Goal: Task Accomplishment & Management: Use online tool/utility

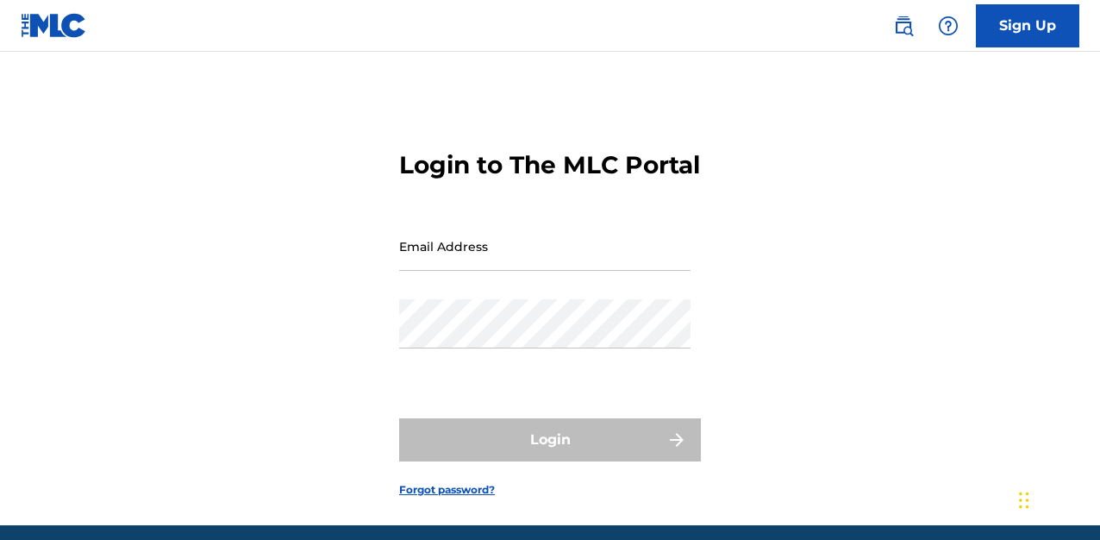
scroll to position [98, 0]
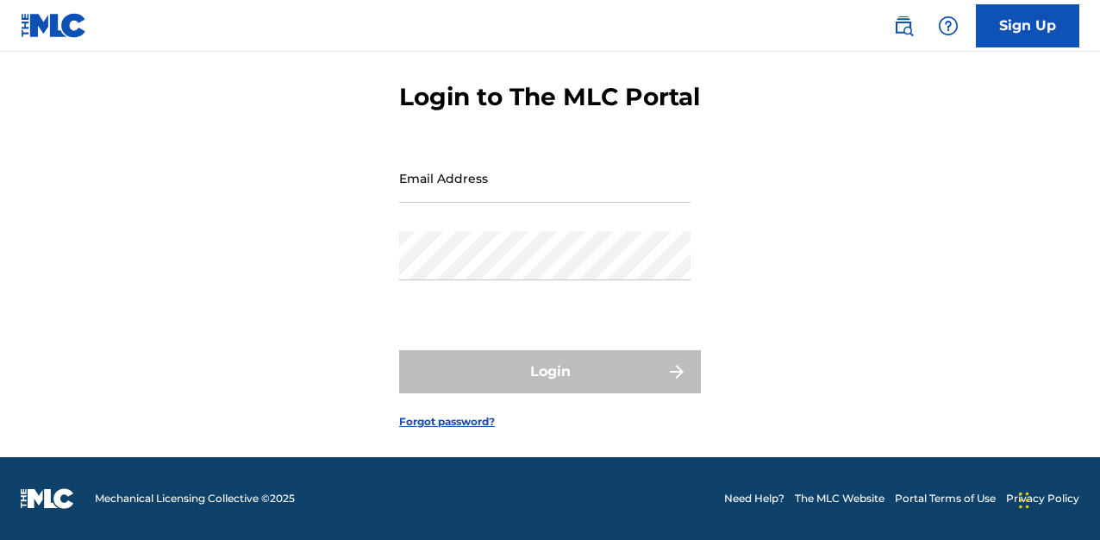
click at [490, 190] on input "Email Address" at bounding box center [544, 177] width 291 height 49
type input "[EMAIL_ADDRESS][DOMAIN_NAME]"
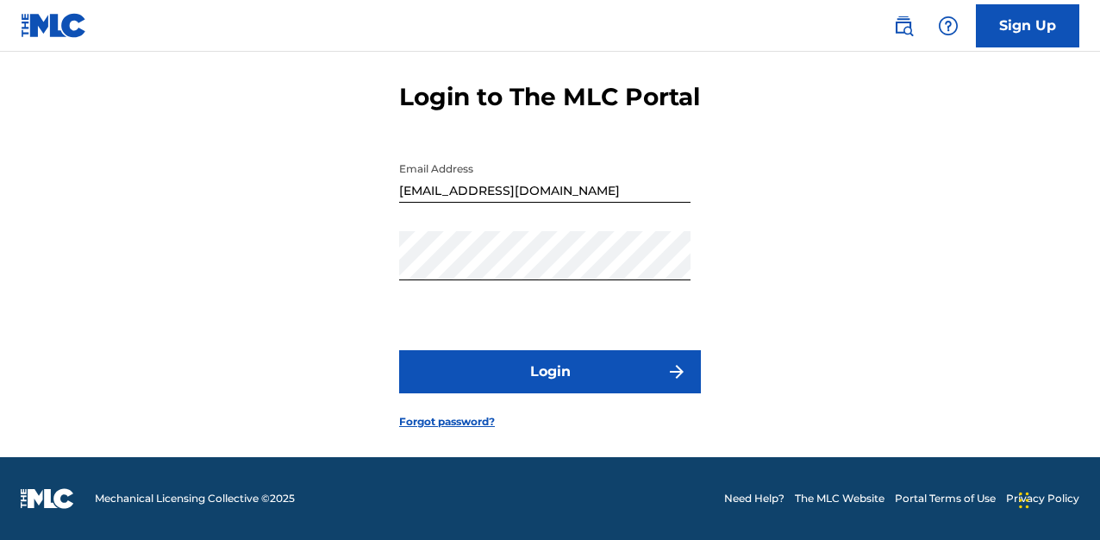
click at [552, 369] on button "Login" at bounding box center [550, 371] width 302 height 43
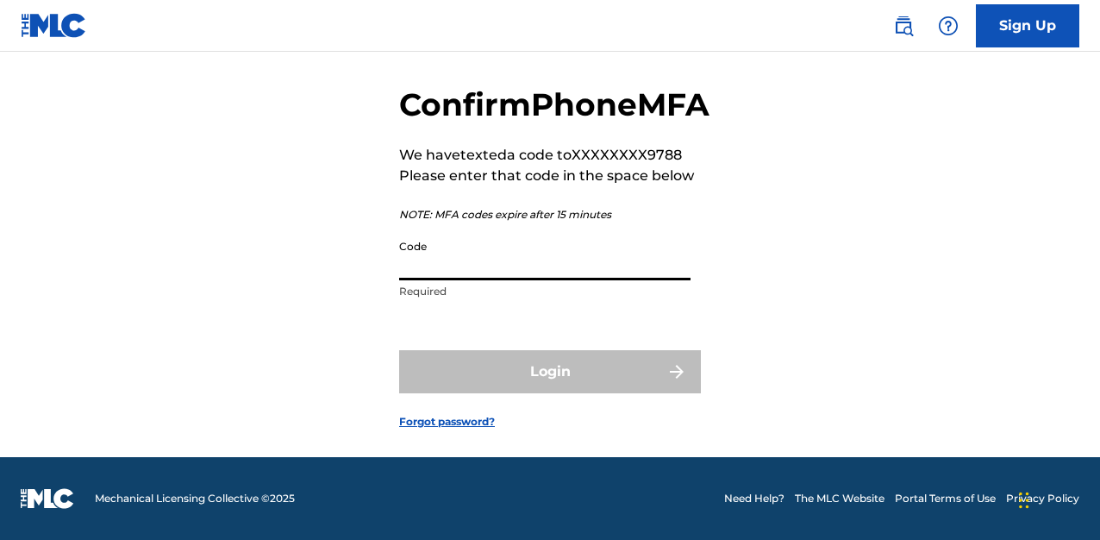
click at [430, 276] on input "Code" at bounding box center [544, 255] width 291 height 49
click at [430, 274] on input "Code" at bounding box center [544, 255] width 291 height 49
click at [412, 271] on input "Code" at bounding box center [544, 255] width 291 height 49
paste input "469100"
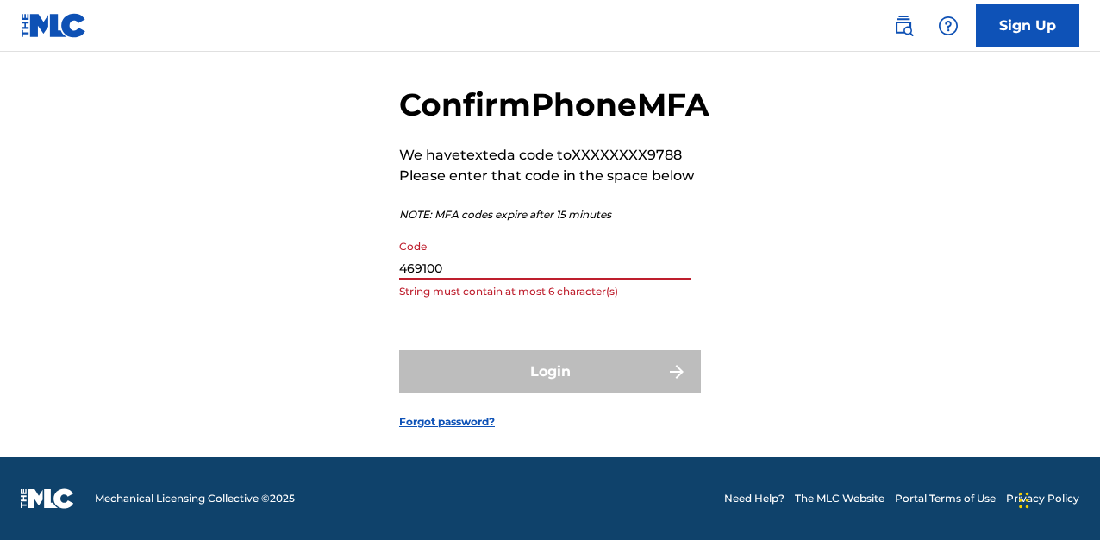
click at [548, 380] on div "Login" at bounding box center [550, 371] width 302 height 43
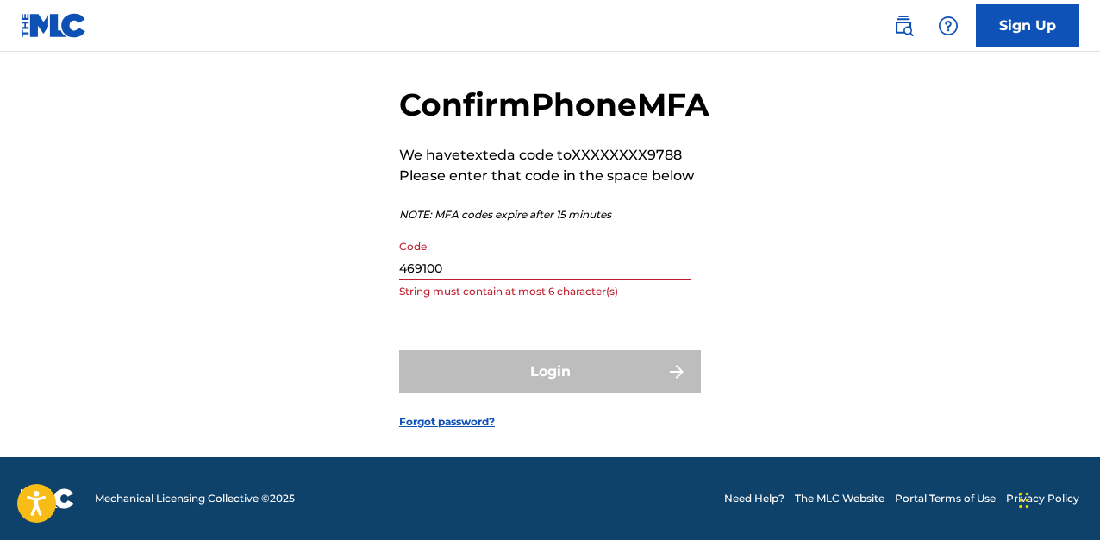
click at [454, 272] on input "469100" at bounding box center [544, 255] width 291 height 49
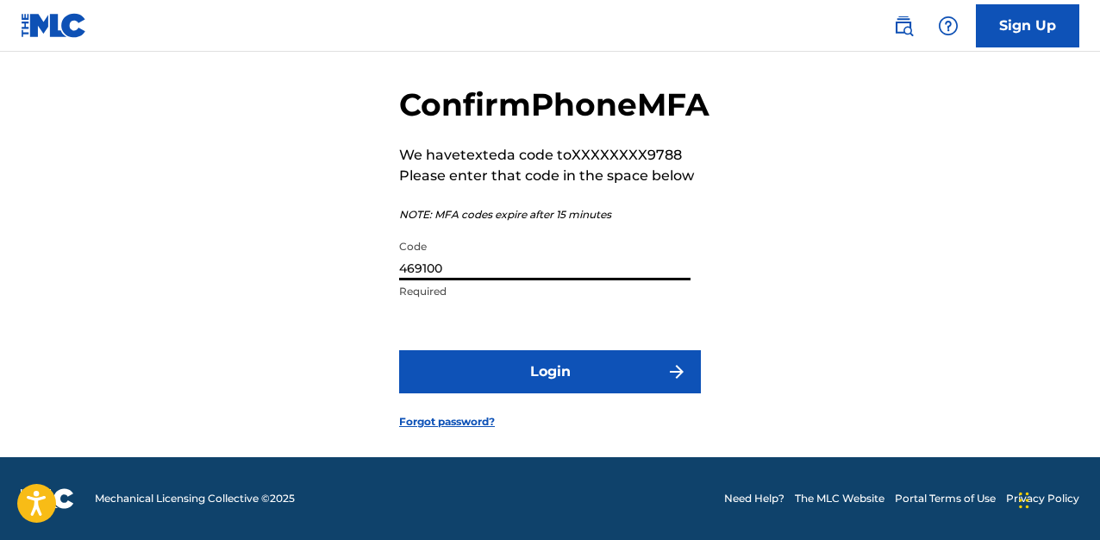
type input "469100"
click at [550, 377] on button "Login" at bounding box center [550, 371] width 302 height 43
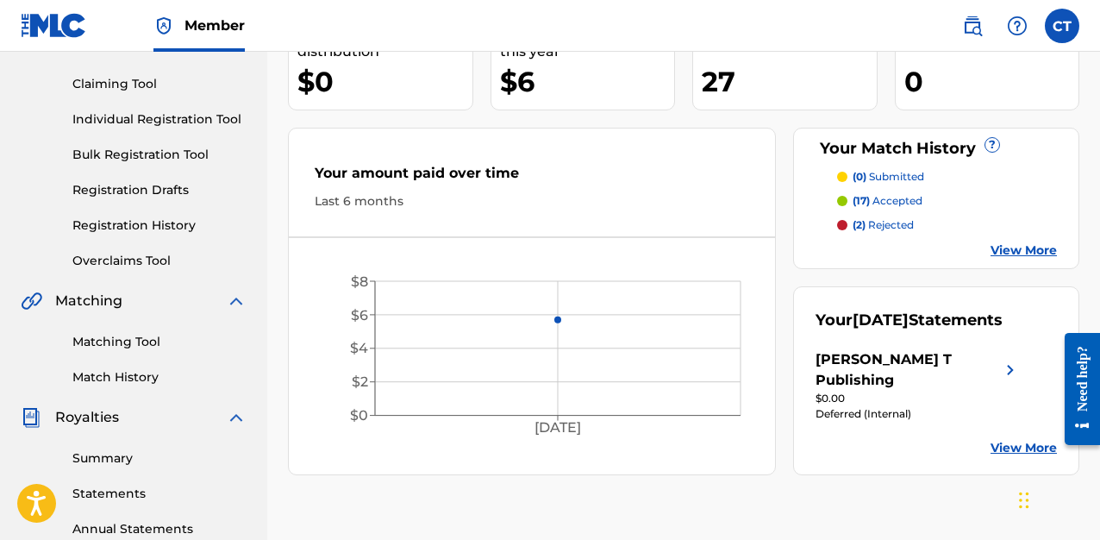
scroll to position [42, 0]
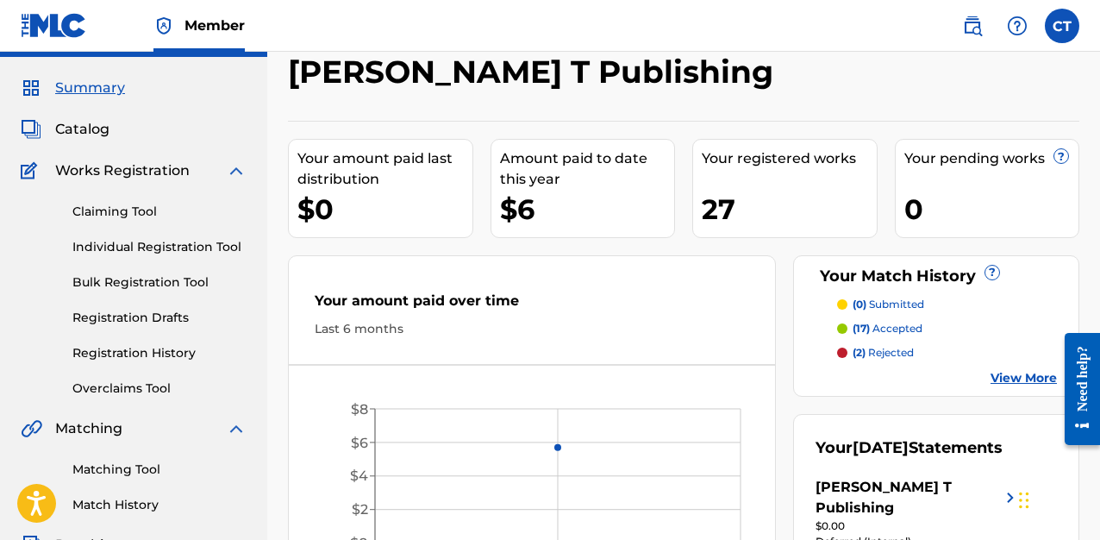
click at [98, 211] on link "Claiming Tool" at bounding box center [159, 212] width 174 height 18
